Goal: Find specific page/section: Find specific page/section

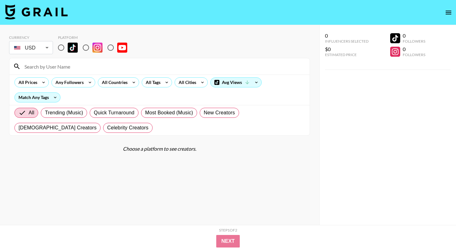
click at [69, 49] on img at bounding box center [73, 48] width 10 height 10
click at [68, 49] on input "radio" at bounding box center [60, 47] width 13 height 13
radio input "true"
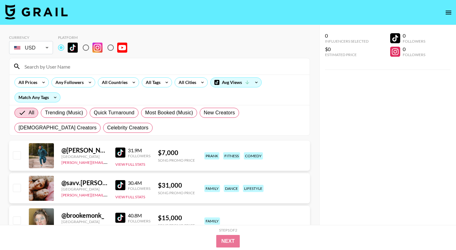
click at [111, 88] on div "All Prices Any Followers All Countries All Tags All Cities Avg Views Match Any …" at bounding box center [159, 90] width 300 height 30
click at [113, 83] on div "All Countries" at bounding box center [113, 82] width 31 height 9
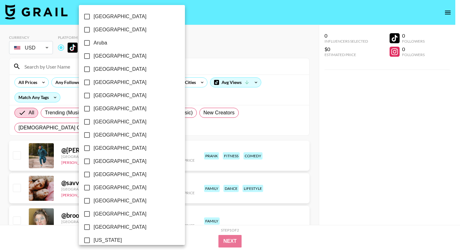
click at [187, 103] on div at bounding box center [230, 125] width 460 height 250
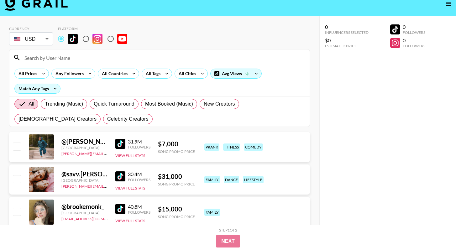
scroll to position [20, 0]
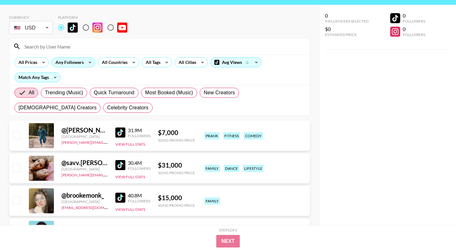
click at [85, 64] on icon at bounding box center [90, 62] width 10 height 9
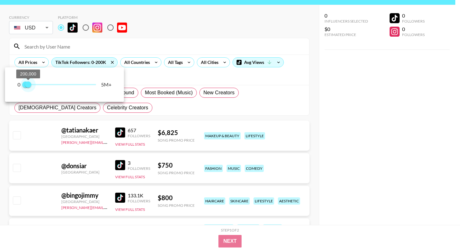
type input "100000"
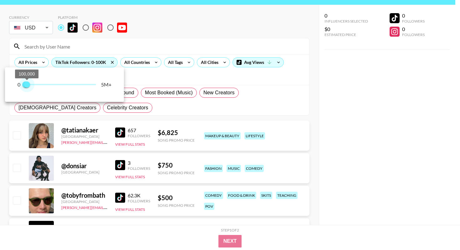
drag, startPoint x: 96, startPoint y: 83, endPoint x: 27, endPoint y: 82, distance: 68.9
click at [27, 82] on span "100,000" at bounding box center [27, 84] width 6 height 6
click at [299, 107] on div at bounding box center [230, 125] width 460 height 250
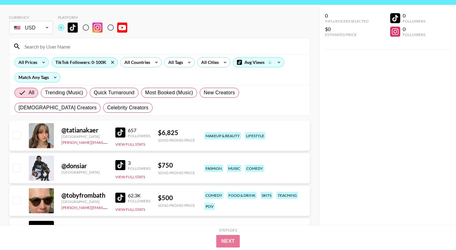
click at [39, 63] on icon at bounding box center [44, 62] width 10 height 9
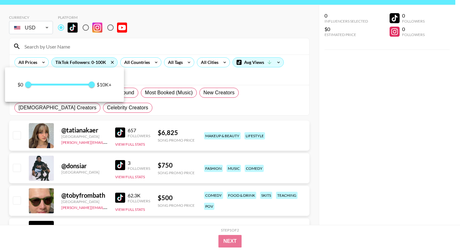
click at [155, 75] on div at bounding box center [230, 125] width 460 height 250
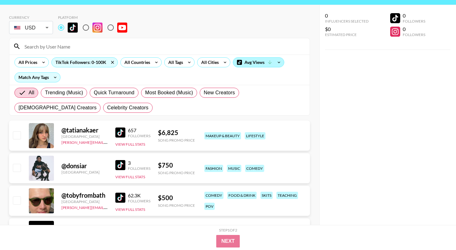
click at [237, 64] on span at bounding box center [239, 62] width 5 height 5
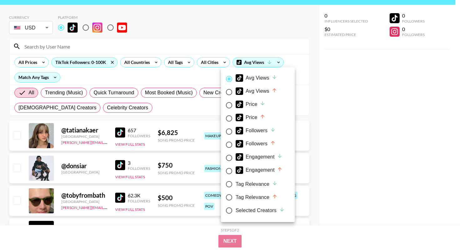
click at [257, 118] on div "Price" at bounding box center [251, 118] width 30 height 8
click at [236, 118] on input "Price" at bounding box center [229, 118] width 13 height 13
radio input "true"
radio input "false"
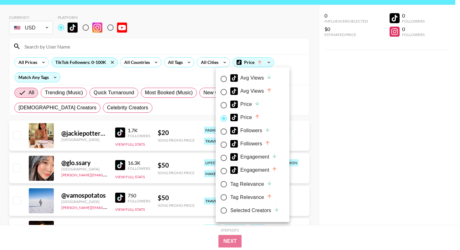
click at [308, 123] on div at bounding box center [230, 125] width 460 height 250
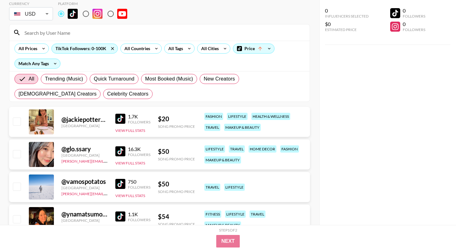
scroll to position [112, 0]
